Goal: Subscribe to service/newsletter

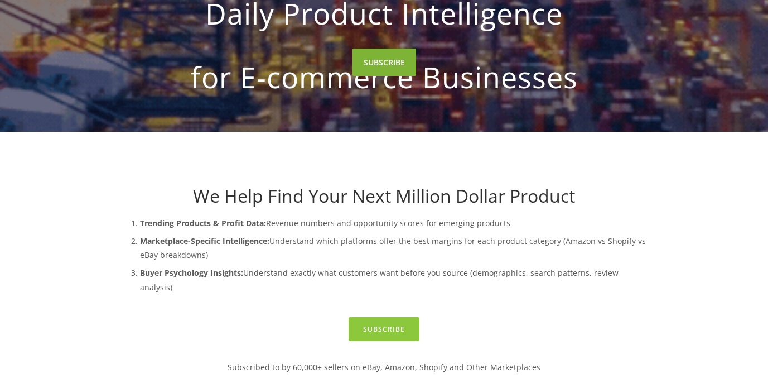
click at [395, 76] on link "SUBSCRIBE" at bounding box center [385, 62] width 64 height 27
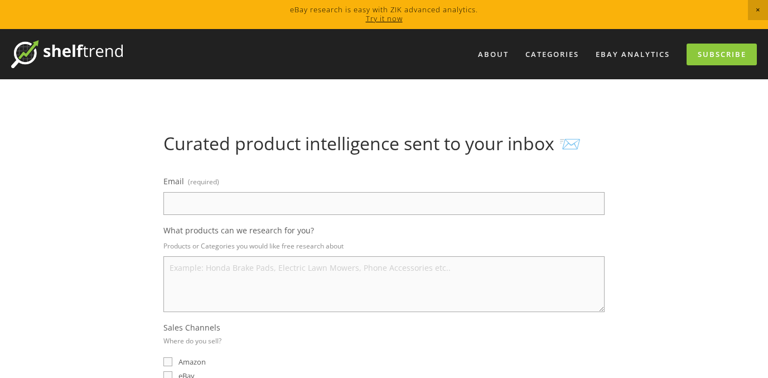
click at [324, 194] on input "Email (required)" at bounding box center [383, 203] width 441 height 23
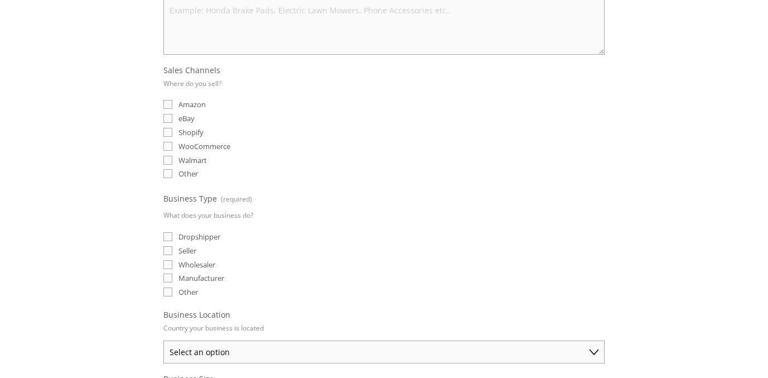
scroll to position [250, 0]
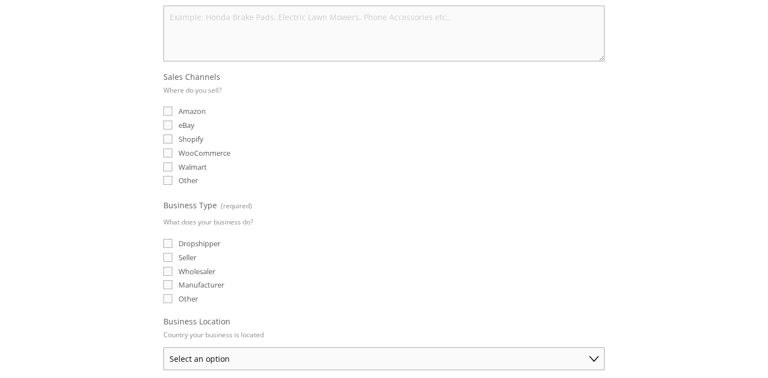
click at [171, 125] on input "eBay" at bounding box center [167, 124] width 9 height 9
checkbox input "true"
click at [168, 244] on input "Dropshipper" at bounding box center [167, 243] width 9 height 9
checkbox input "true"
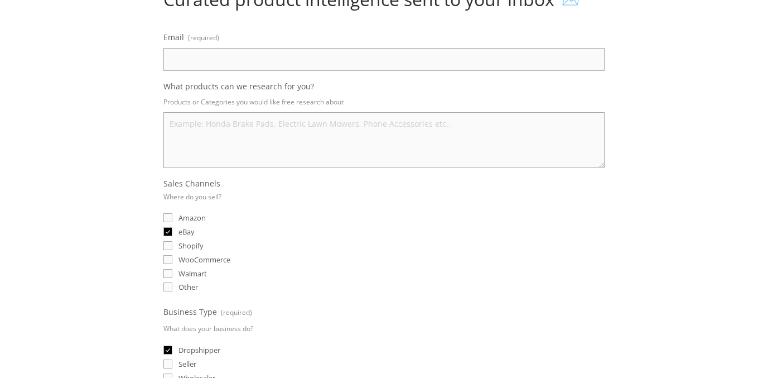
scroll to position [0, 0]
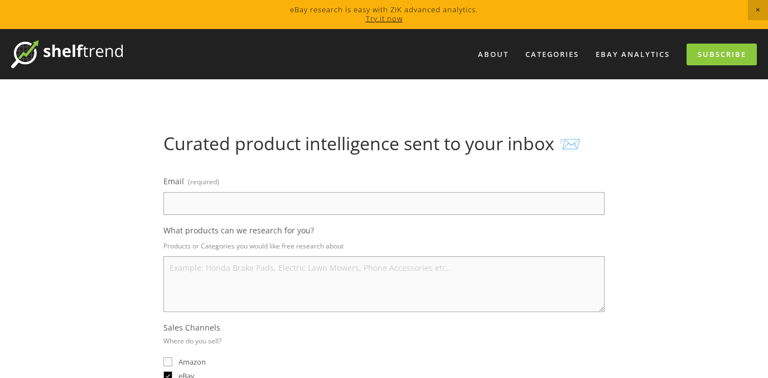
click at [192, 213] on input "Email (required)" at bounding box center [383, 203] width 441 height 23
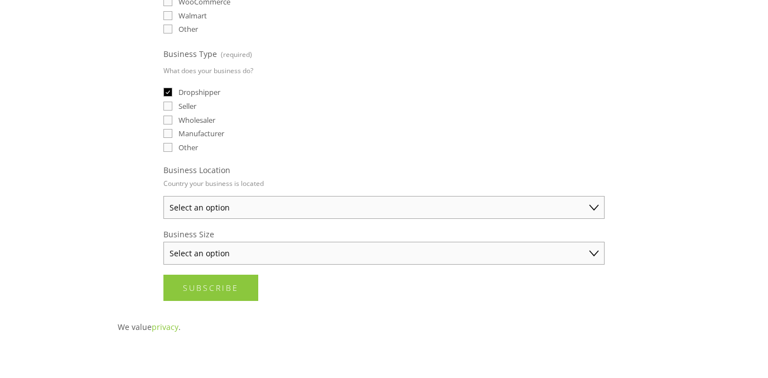
scroll to position [405, 0]
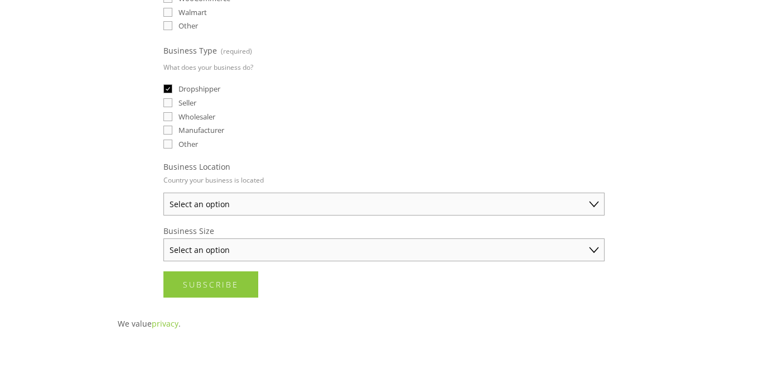
type input "[EMAIL_ADDRESS][DOMAIN_NAME]"
click at [211, 208] on select "Select an option [GEOGRAPHIC_DATA] [GEOGRAPHIC_DATA] [GEOGRAPHIC_DATA] [GEOGRAP…" at bounding box center [383, 203] width 441 height 23
select select "Other"
click at [163, 192] on select "Select an option [GEOGRAPHIC_DATA] [GEOGRAPHIC_DATA] [GEOGRAPHIC_DATA] [GEOGRAP…" at bounding box center [383, 203] width 441 height 23
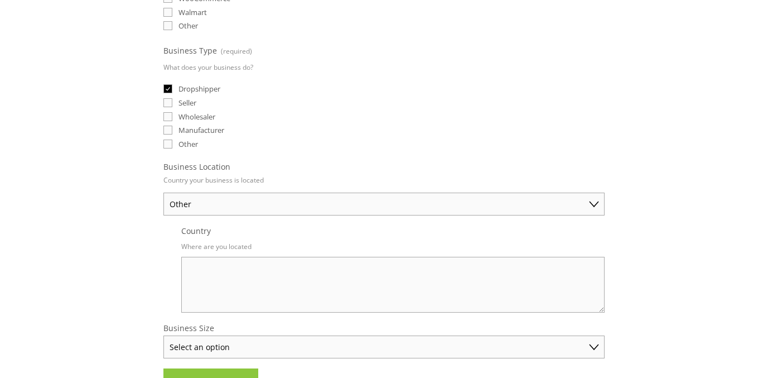
click at [202, 259] on textarea "Country" at bounding box center [392, 285] width 423 height 56
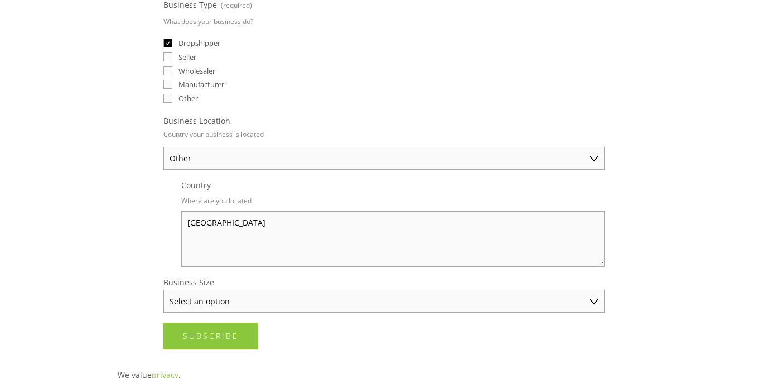
scroll to position [473, 0]
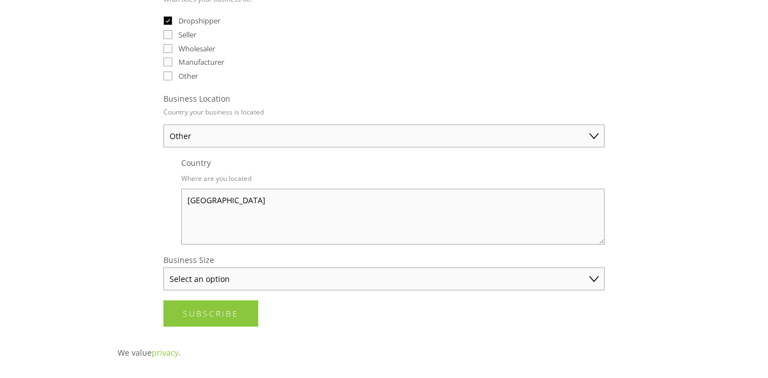
type textarea "[GEOGRAPHIC_DATA]"
click at [220, 282] on select "Select an option Solo Merchant (under $50K annual sales) Small Business ($50K -…" at bounding box center [383, 278] width 441 height 23
select select "Solo Merchant (under $50K annual sales)"
click at [163, 267] on select "Select an option Solo Merchant (under $50K annual sales) Small Business ($50K -…" at bounding box center [383, 278] width 441 height 23
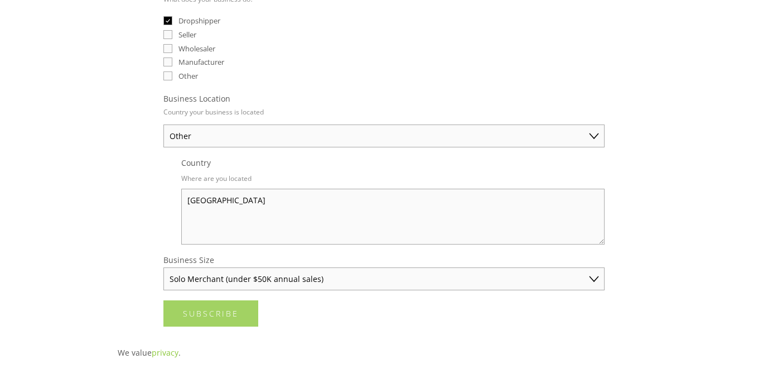
click at [220, 316] on span "Subscribe" at bounding box center [211, 313] width 56 height 11
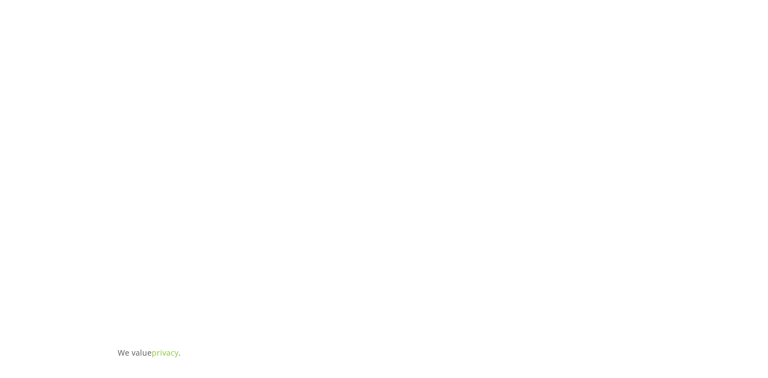
scroll to position [21, 0]
